Goal: Task Accomplishment & Management: Use online tool/utility

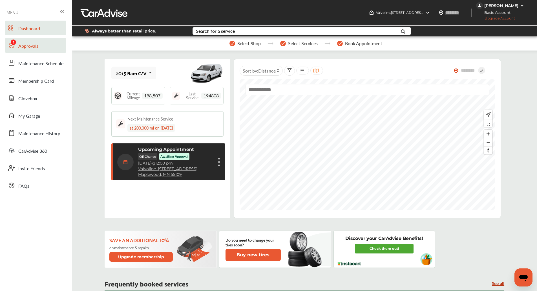
click at [37, 43] on span "Approvals" at bounding box center [28, 46] width 20 height 7
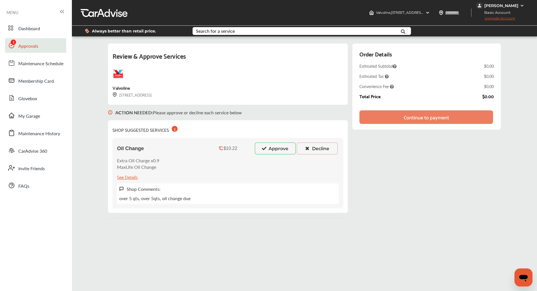
click at [273, 150] on button "Approve" at bounding box center [275, 148] width 41 height 12
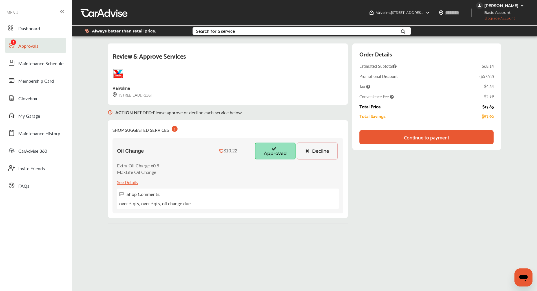
click at [402, 136] on div "Continue to payment" at bounding box center [427, 137] width 134 height 14
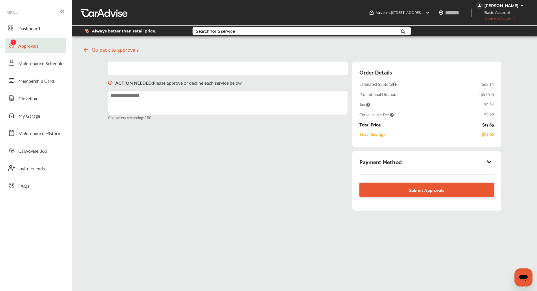
click at [490, 161] on icon at bounding box center [489, 162] width 7 height 6
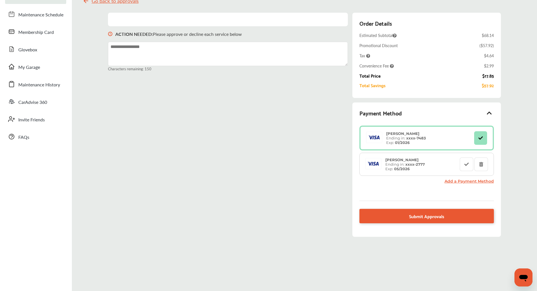
scroll to position [49, 0]
click at [390, 217] on link "Submit Approvals" at bounding box center [427, 215] width 134 height 14
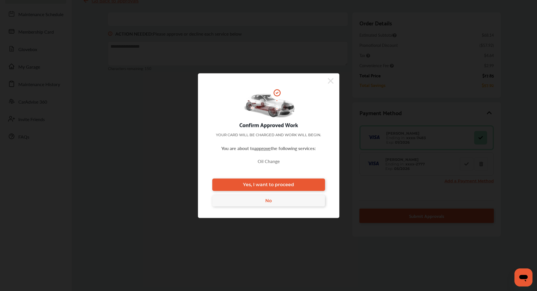
click at [287, 188] on link "Yes, I want to proceed" at bounding box center [268, 184] width 113 height 12
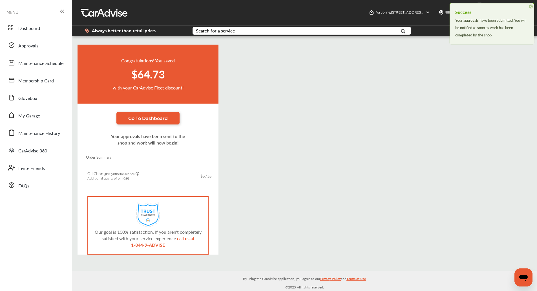
scroll to position [1, 0]
click at [25, 29] on span "Dashboard" at bounding box center [29, 28] width 22 height 7
